Goal: Task Accomplishment & Management: Complete application form

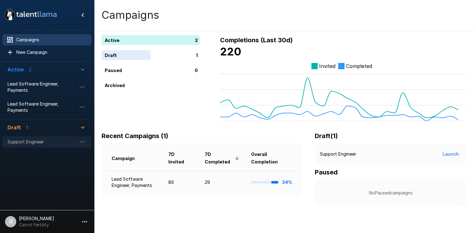
click at [22, 140] on span "Support Engineer" at bounding box center [42, 142] width 69 height 6
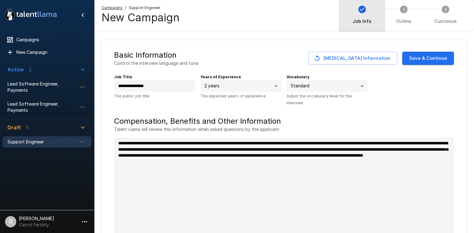
click at [362, 21] on span "Job Info" at bounding box center [362, 21] width 19 height 6
type textarea "*"
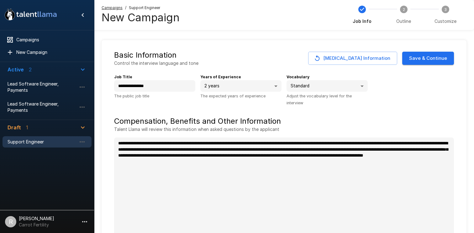
click at [430, 59] on button "Save & Continue" at bounding box center [428, 58] width 52 height 13
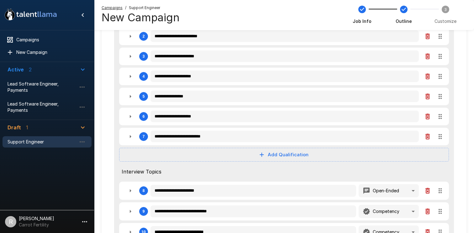
scroll to position [111, 0]
